Goal: Information Seeking & Learning: Get advice/opinions

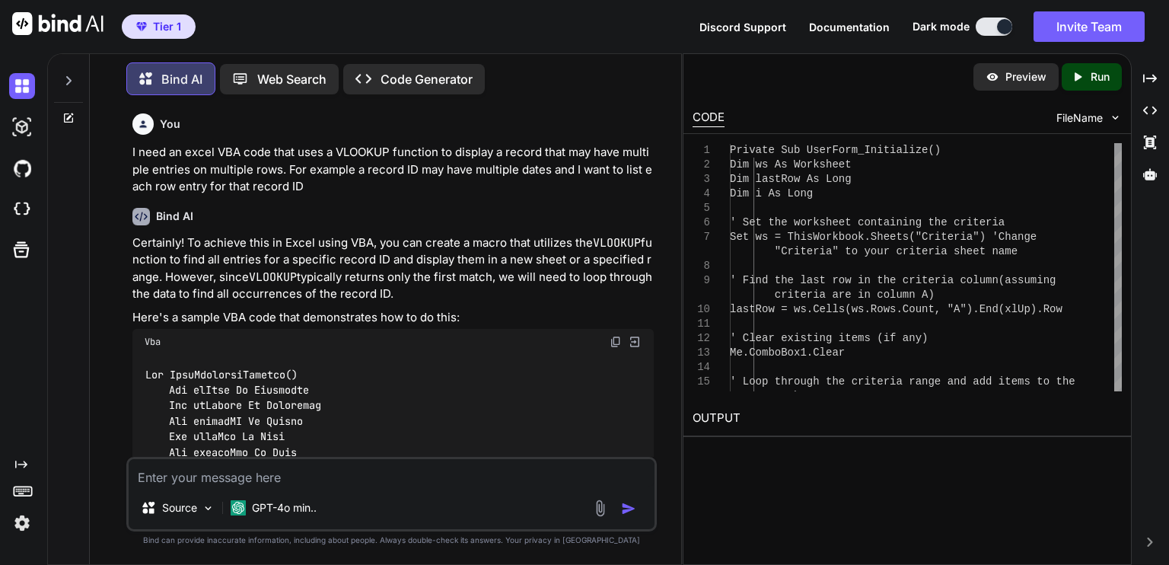
scroll to position [10660, 0]
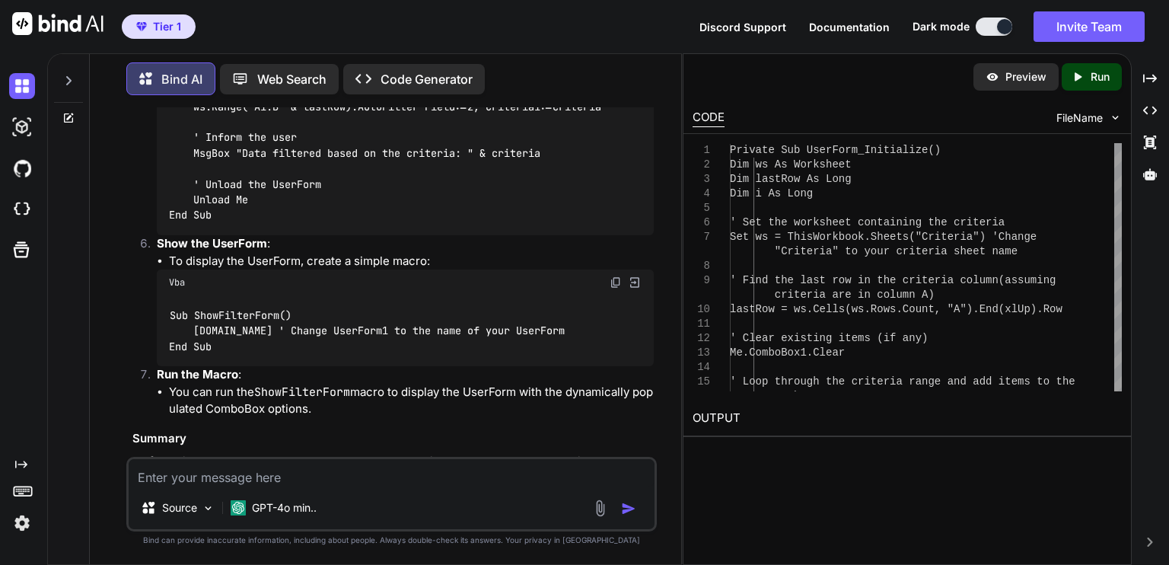
click at [654, 435] on div "You I need an excel VBA code that uses a VLOOKUP function to display a record t…" at bounding box center [393, 281] width 528 height 349
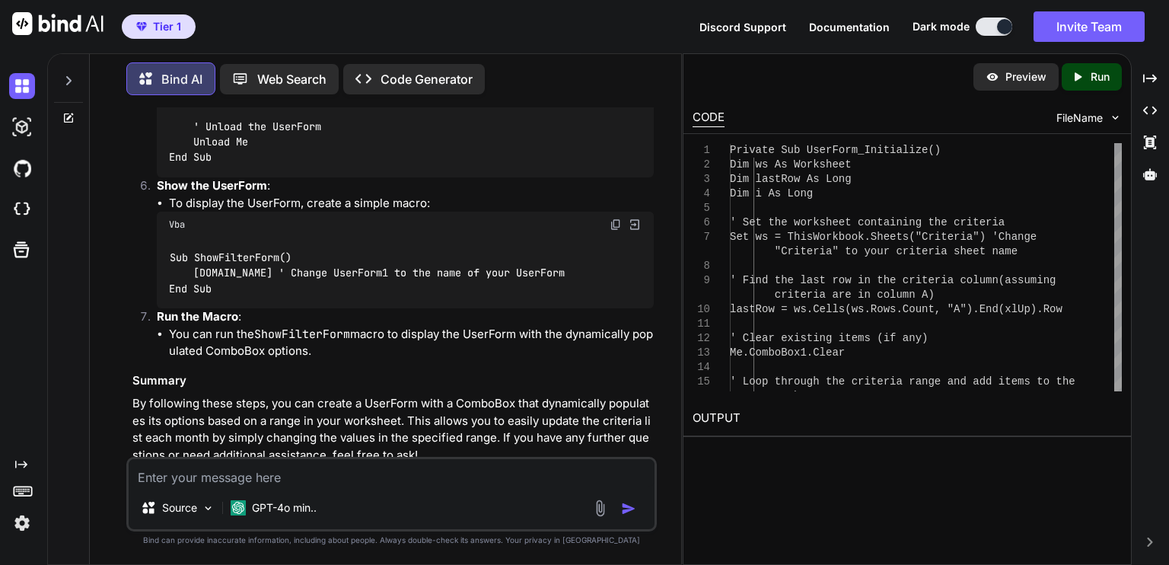
scroll to position [10693, 0]
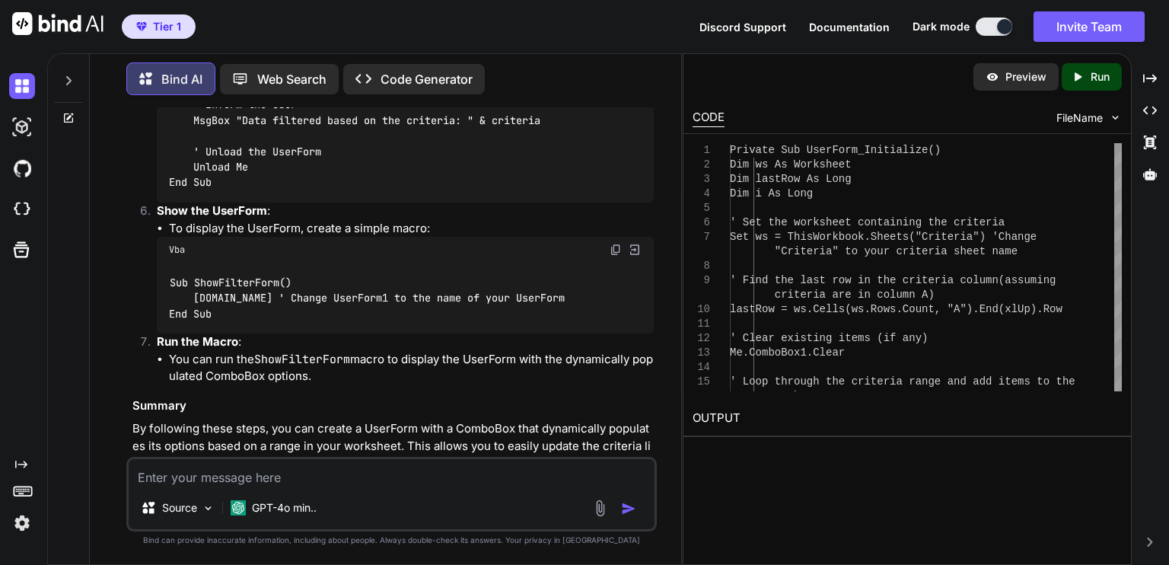
click at [658, 409] on div "You I need an excel VBA code that uses a VLOOKUP function to display a record t…" at bounding box center [391, 335] width 579 height 457
click at [575, 481] on textarea at bounding box center [392, 472] width 526 height 27
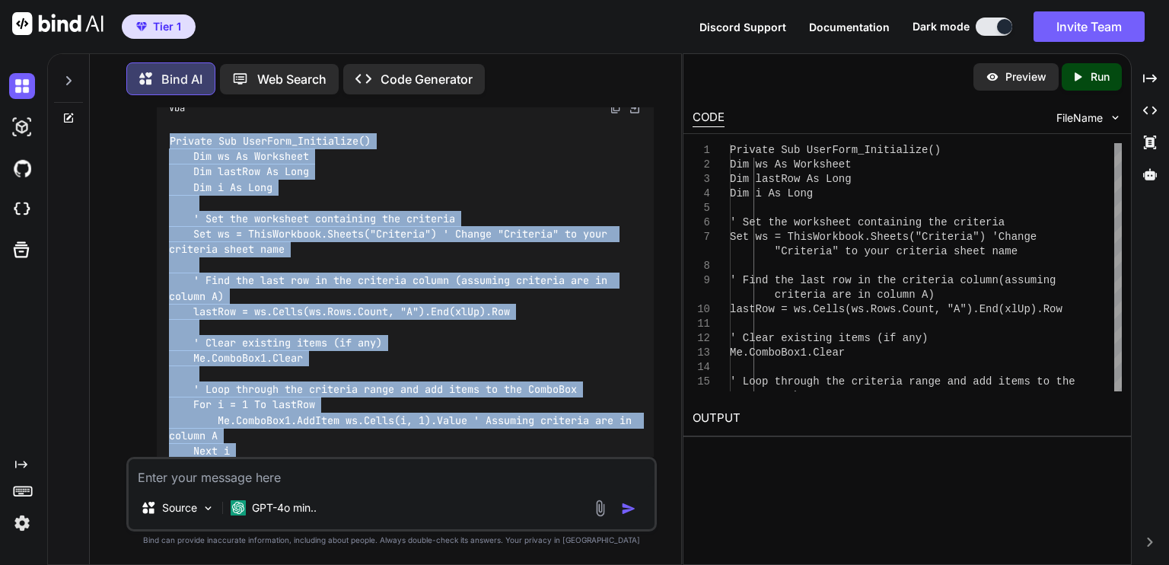
scroll to position [9950, 0]
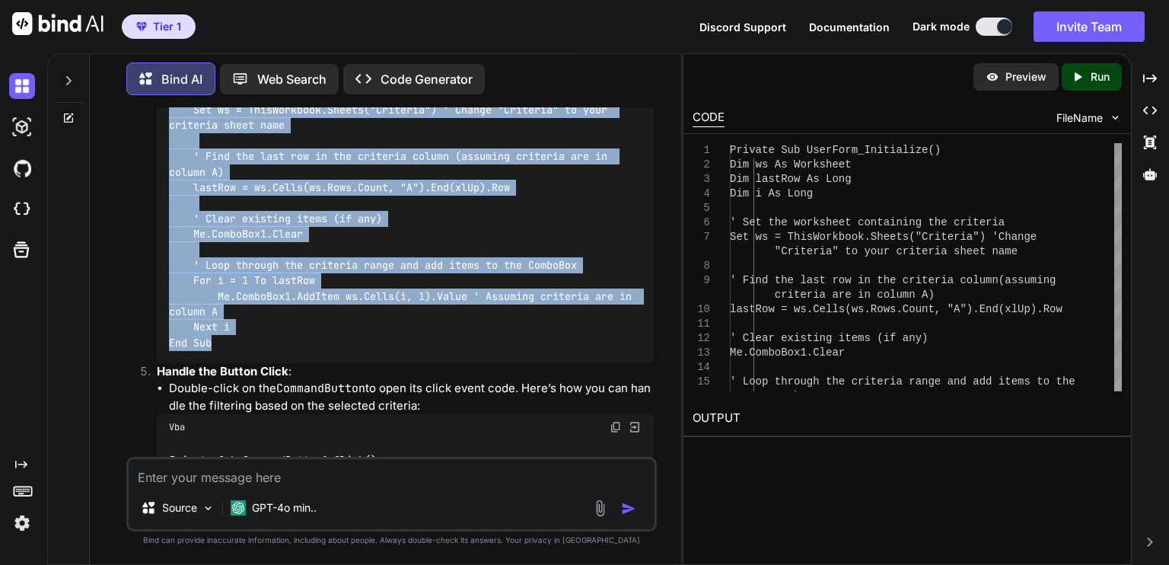
drag, startPoint x: 171, startPoint y: 280, endPoint x: 283, endPoint y: 349, distance: 131.6
click at [283, 349] on div "Private Sub UserForm_Initialize() Dim ws As Worksheet Dim lastRow As Long Dim i…" at bounding box center [405, 180] width 497 height 366
copy code "Private Sub UserForm_Initialize() Dim ws As Worksheet Dim lastRow As Long Dim i…"
click at [501, 347] on div "Private Sub UserForm_Initialize() Dim ws As Worksheet Dim lastRow As Long Dim i…" at bounding box center [405, 180] width 497 height 366
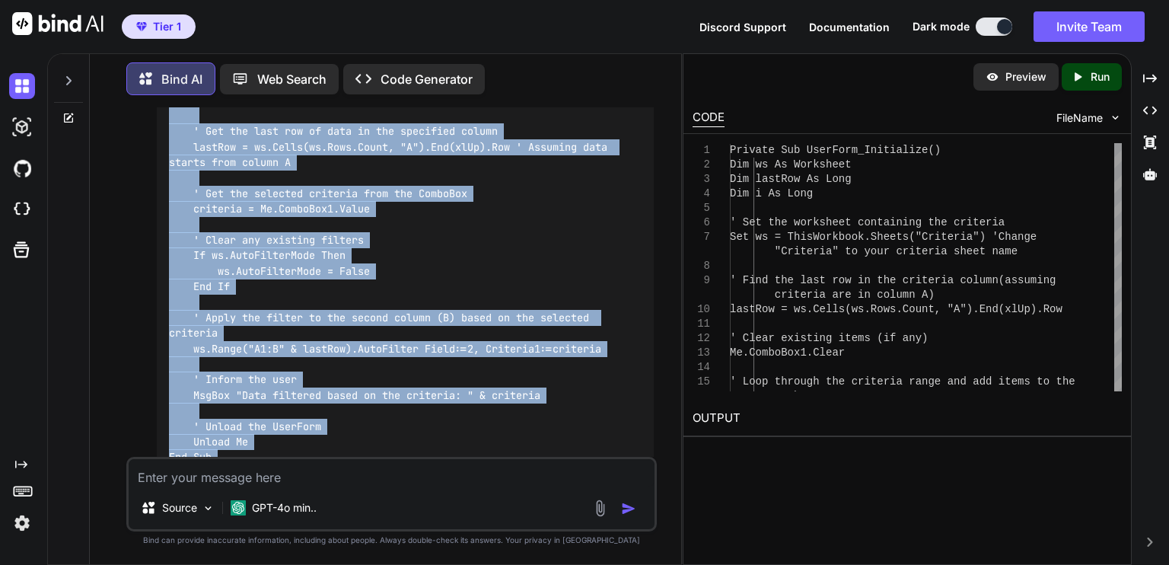
scroll to position [10596, 0]
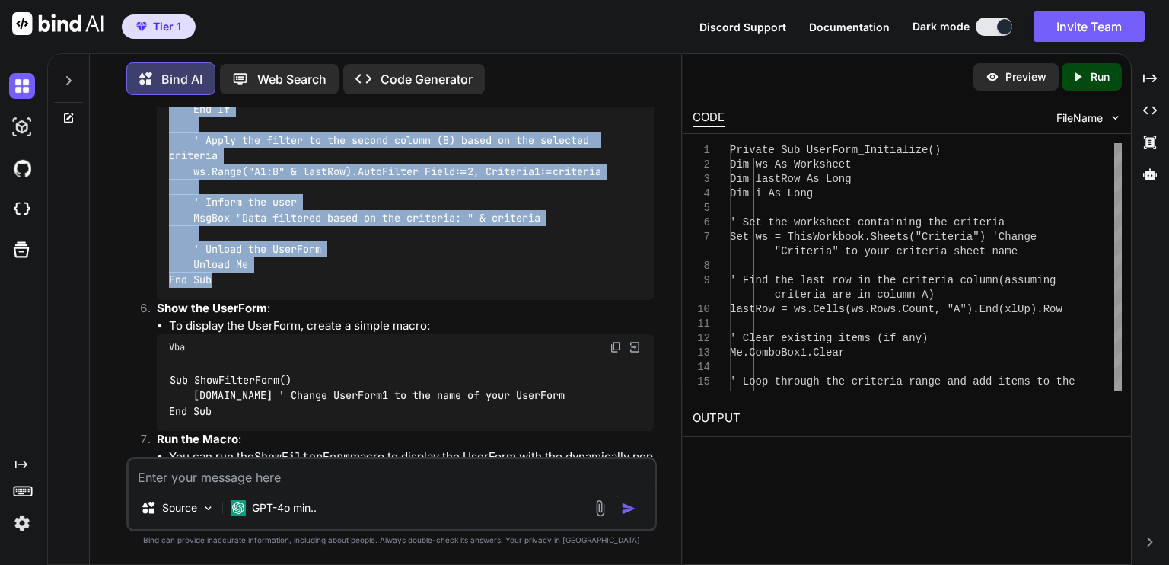
drag, startPoint x: 171, startPoint y: 222, endPoint x: 321, endPoint y: 294, distance: 166.9
click at [321, 294] on div "Private Sub CommandButton1_Click() Dim ws As Worksheet Dim lastRow As Long Dim …" at bounding box center [405, 47] width 497 height 506
copy code "Private Sub CommandButton1_Click() Dim ws As Worksheet Dim lastRow As Long Dim …"
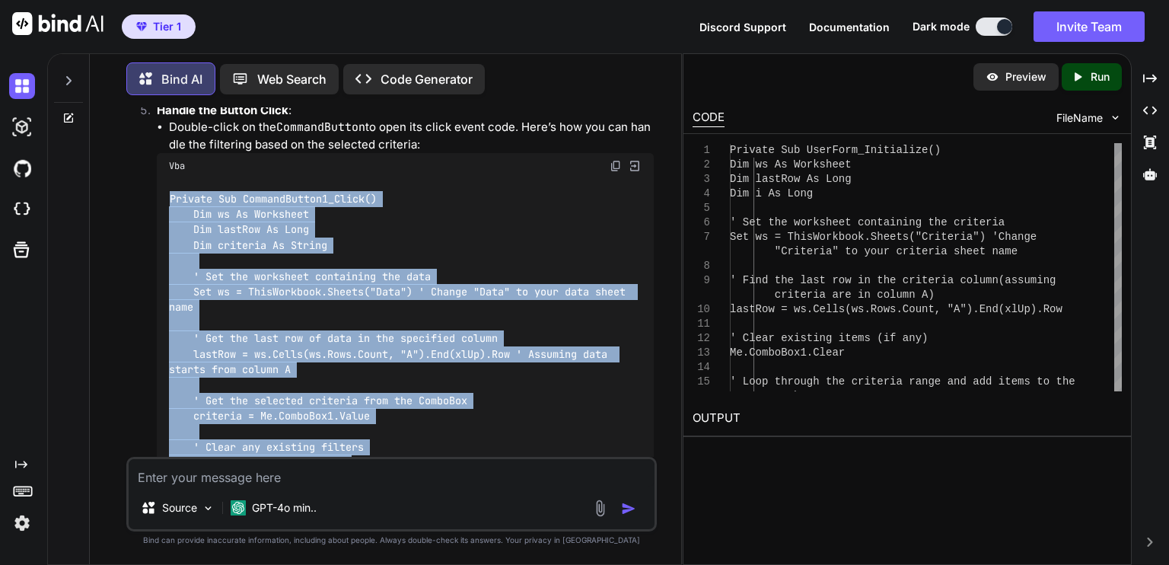
scroll to position [10230, 0]
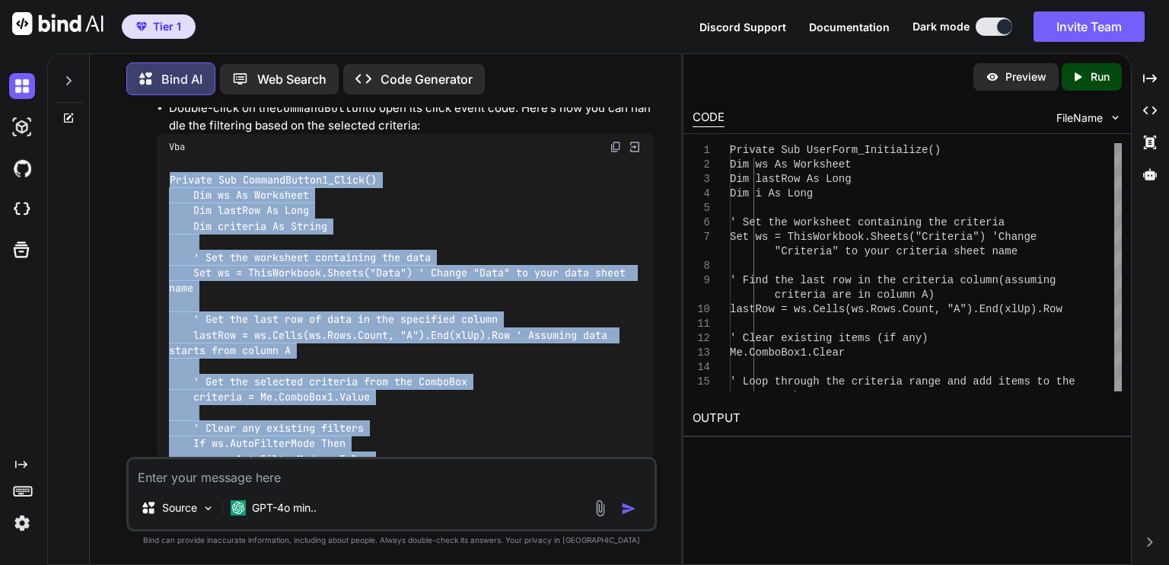
click at [647, 423] on div "Private Sub CommandButton1_Click() Dim ws As Worksheet Dim lastRow As Long Dim …" at bounding box center [405, 413] width 497 height 506
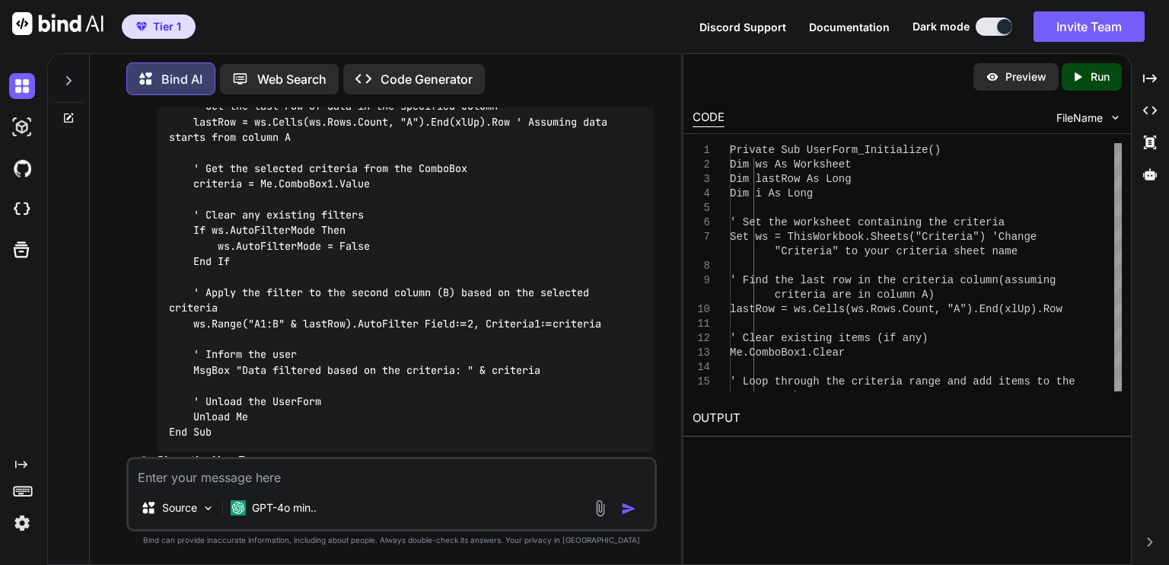
scroll to position [10474, 0]
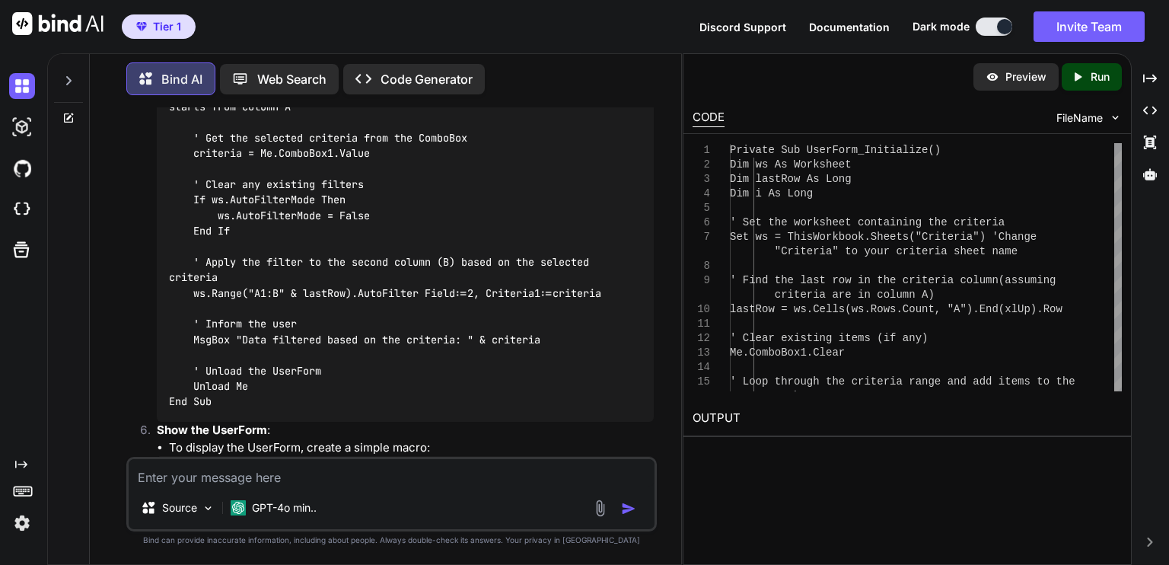
click at [613, 368] on div "Private Sub CommandButton1_Click() Dim ws As Worksheet Dim lastRow As Long Dim …" at bounding box center [405, 169] width 497 height 506
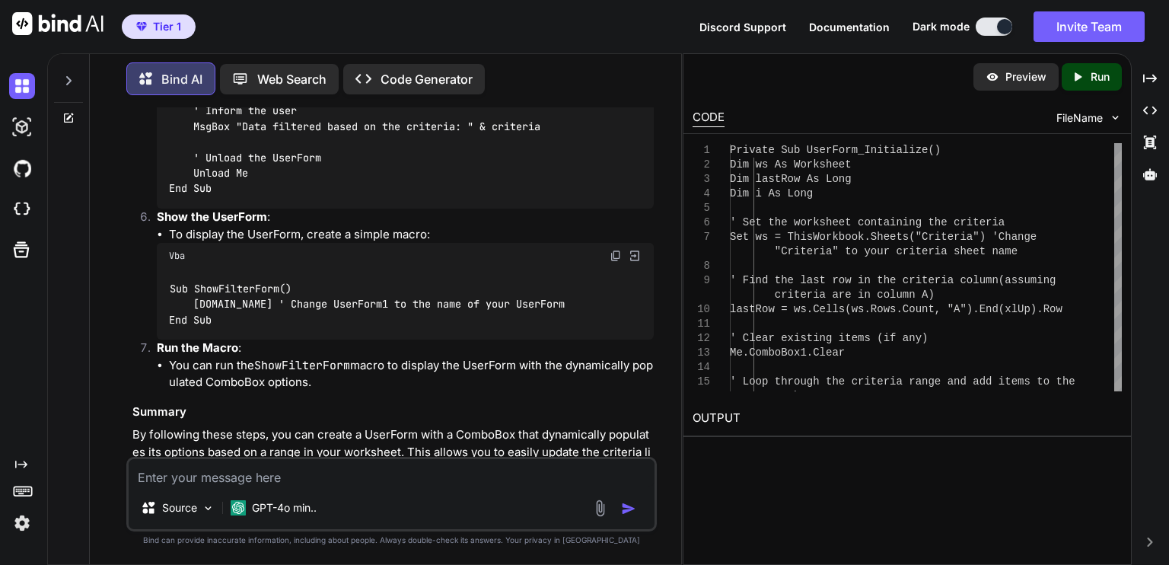
scroll to position [10718, 0]
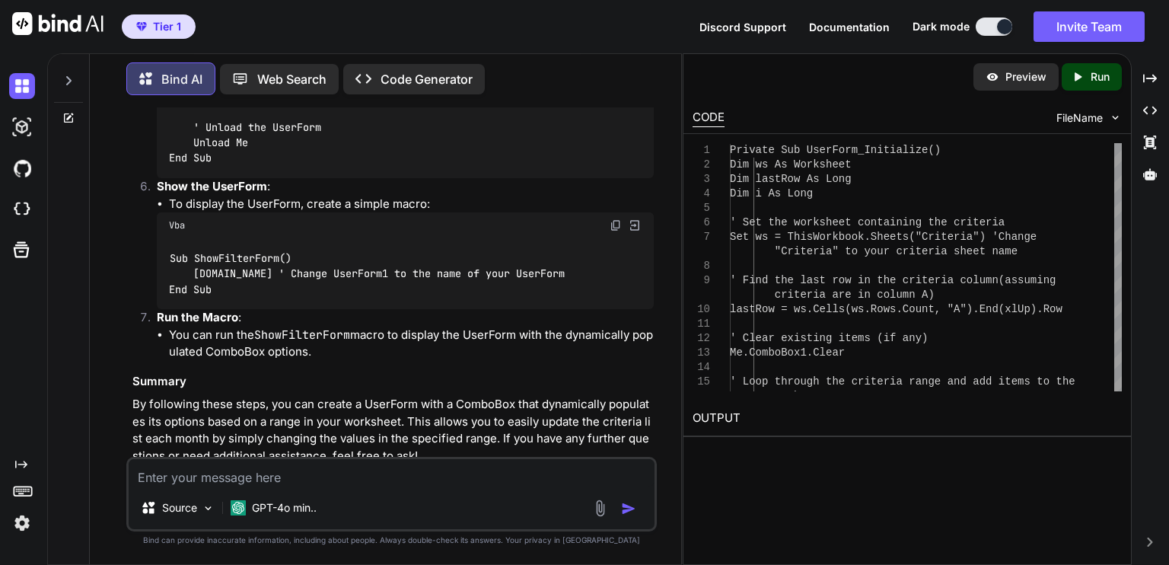
drag, startPoint x: 170, startPoint y: 264, endPoint x: 238, endPoint y: 295, distance: 74.3
click at [238, 295] on div "Sub ShowFilterForm() [DOMAIN_NAME] ' Change UserForm1 to the name of your UserF…" at bounding box center [405, 273] width 497 height 71
copy code "Sub ShowFilterForm() [DOMAIN_NAME] ' Change UserForm1 to the name of your UserF…"
click at [578, 361] on li "You can run the ShowFilterForm macro to display the UserForm with the dynamical…" at bounding box center [411, 344] width 485 height 34
click at [646, 381] on h3 "Summary" at bounding box center [392, 382] width 521 height 18
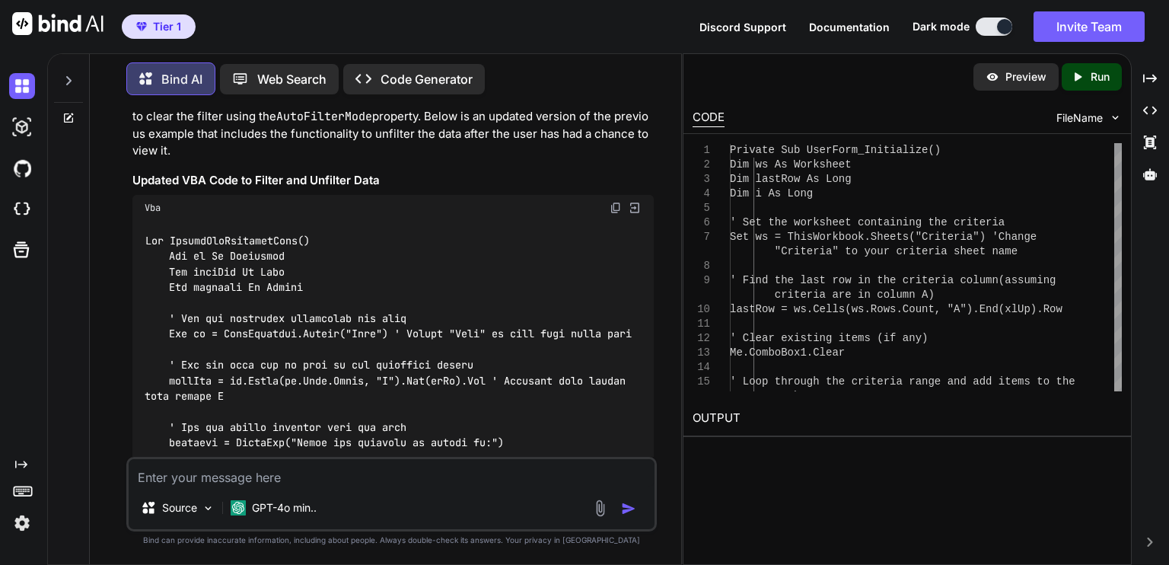
scroll to position [3653, 0]
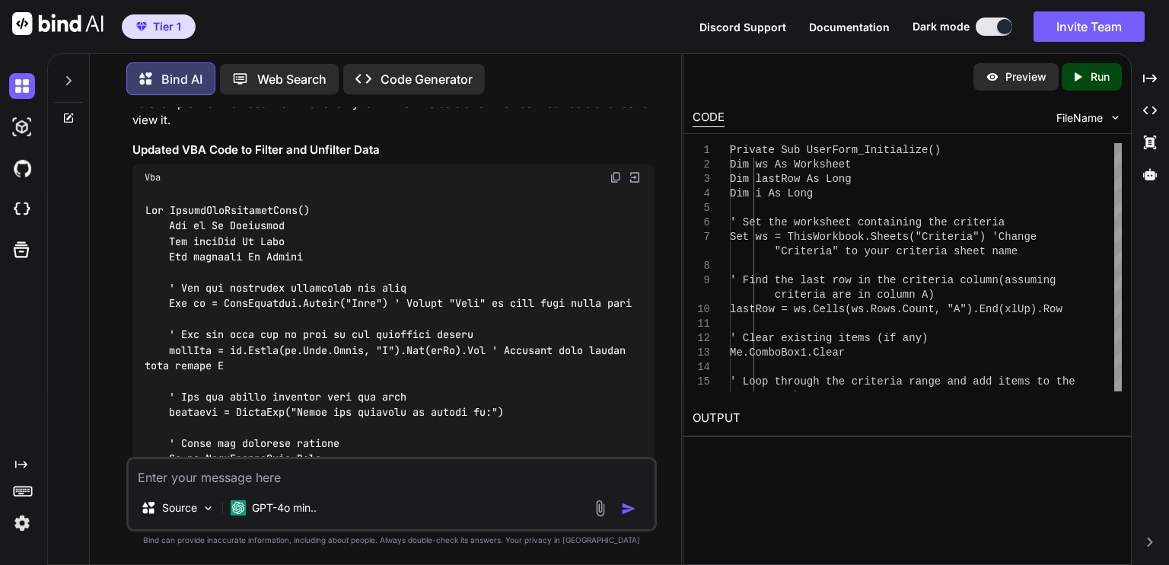
click at [614, 171] on img at bounding box center [616, 177] width 12 height 12
click at [624, 238] on div at bounding box center [392, 489] width 521 height 598
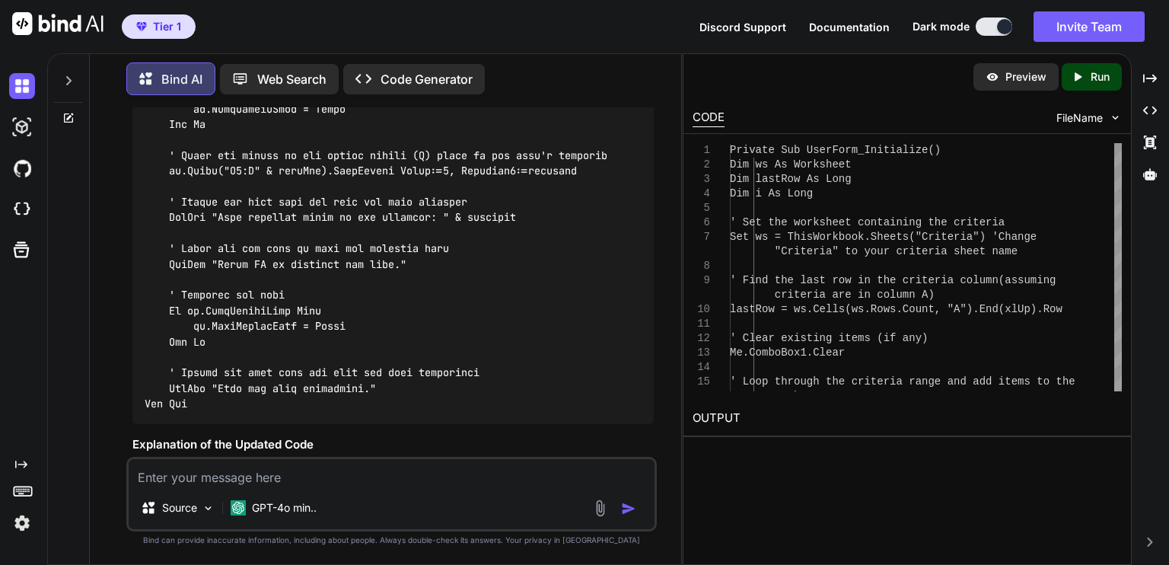
scroll to position [3988, 0]
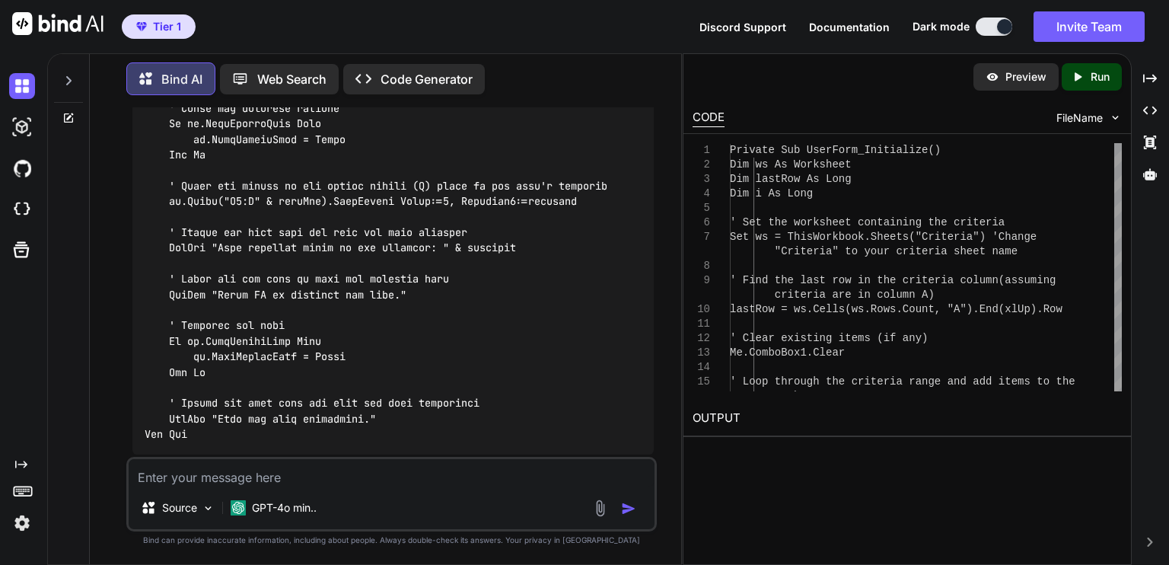
click at [630, 292] on div at bounding box center [392, 154] width 521 height 598
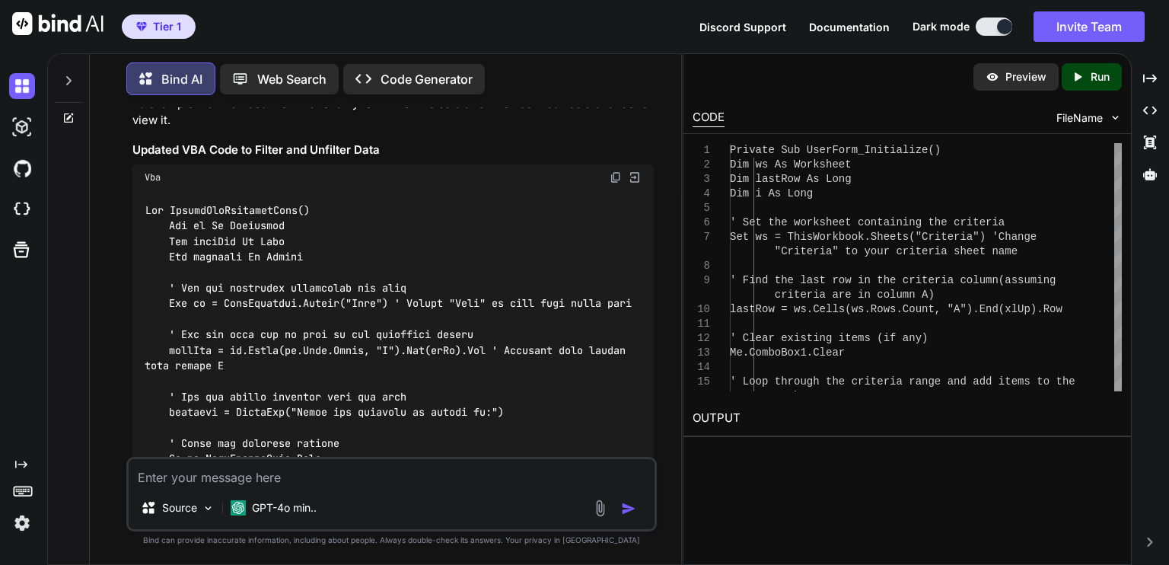
scroll to position [3622, 0]
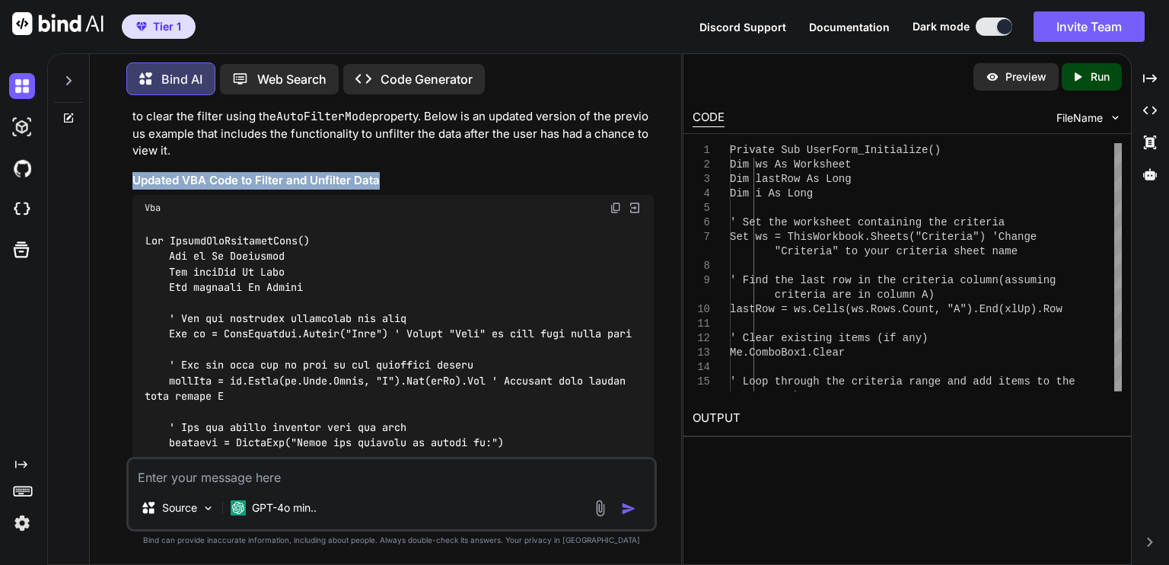
drag, startPoint x: 131, startPoint y: 165, endPoint x: 383, endPoint y: 167, distance: 252.0
click at [383, 167] on div "You I need an excel VBA code that uses a VLOOKUP function to display a record t…" at bounding box center [393, 281] width 528 height 349
copy h3 "Updated VBA Code to Filter and Unfilter Data"
